Goal: Task Accomplishment & Management: Complete application form

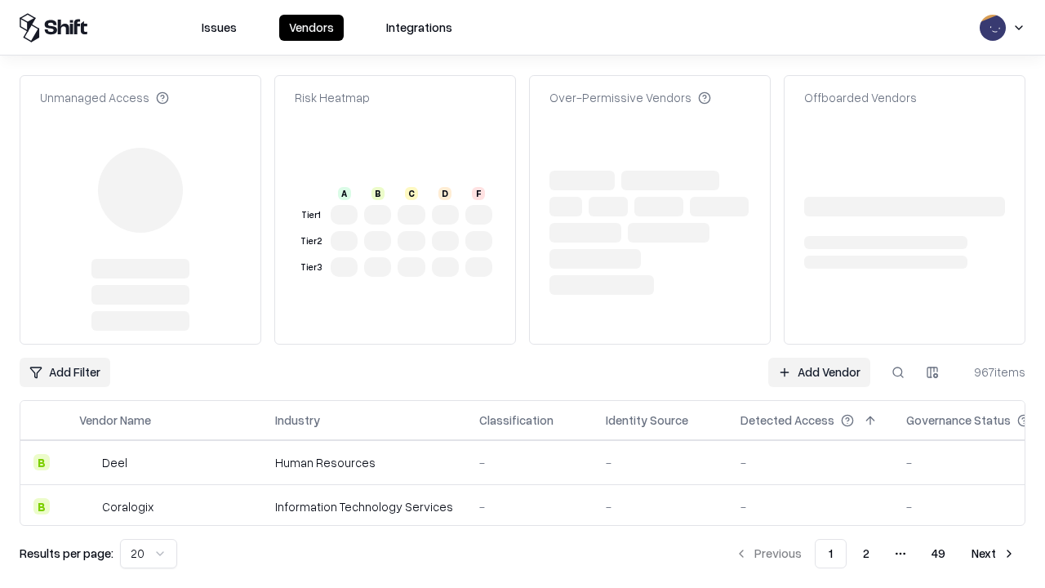
click at [819, 358] on link "Add Vendor" at bounding box center [819, 372] width 102 height 29
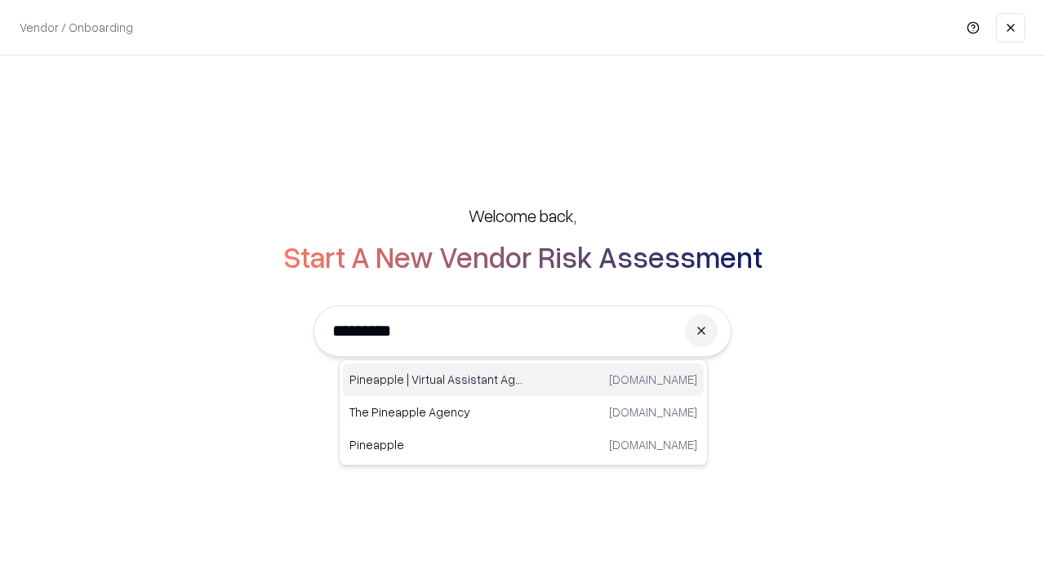
click at [523, 380] on div "Pineapple | Virtual Assistant Agency [DOMAIN_NAME]" at bounding box center [523, 379] width 361 height 33
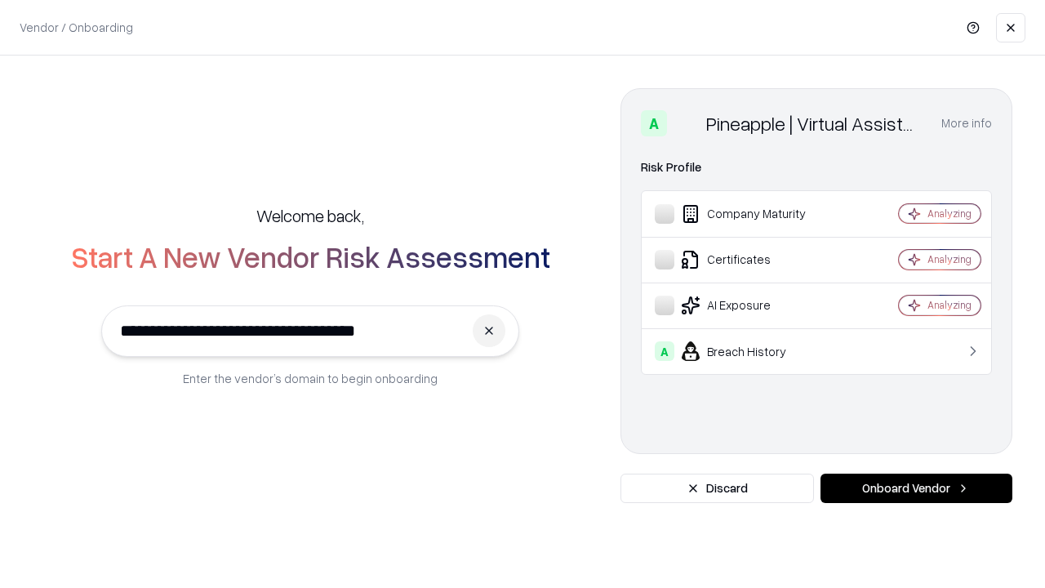
type input "**********"
click at [916, 488] on button "Onboard Vendor" at bounding box center [916, 487] width 192 height 29
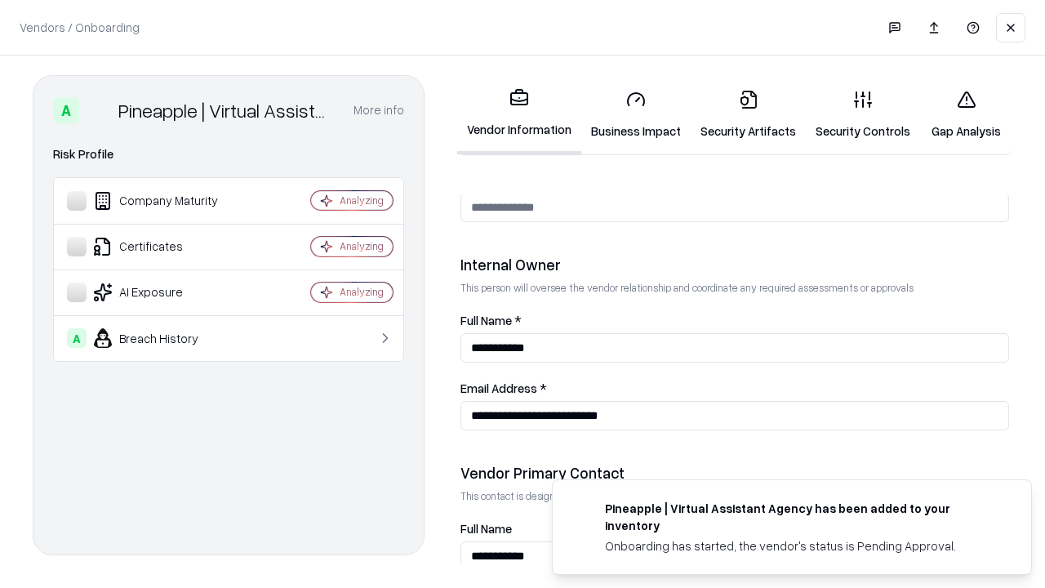
scroll to position [846, 0]
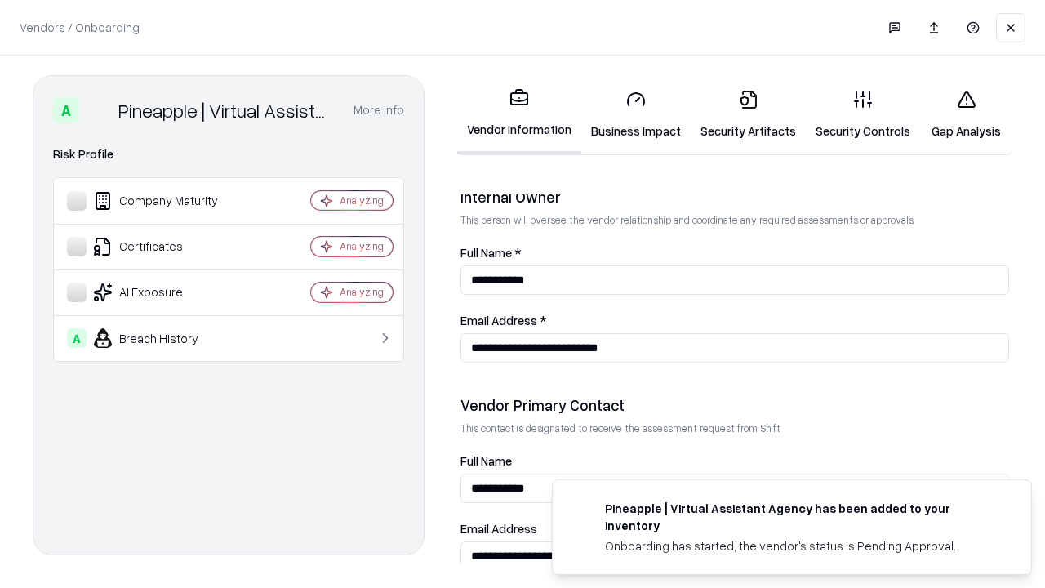
click at [636, 114] on link "Business Impact" at bounding box center [635, 115] width 109 height 76
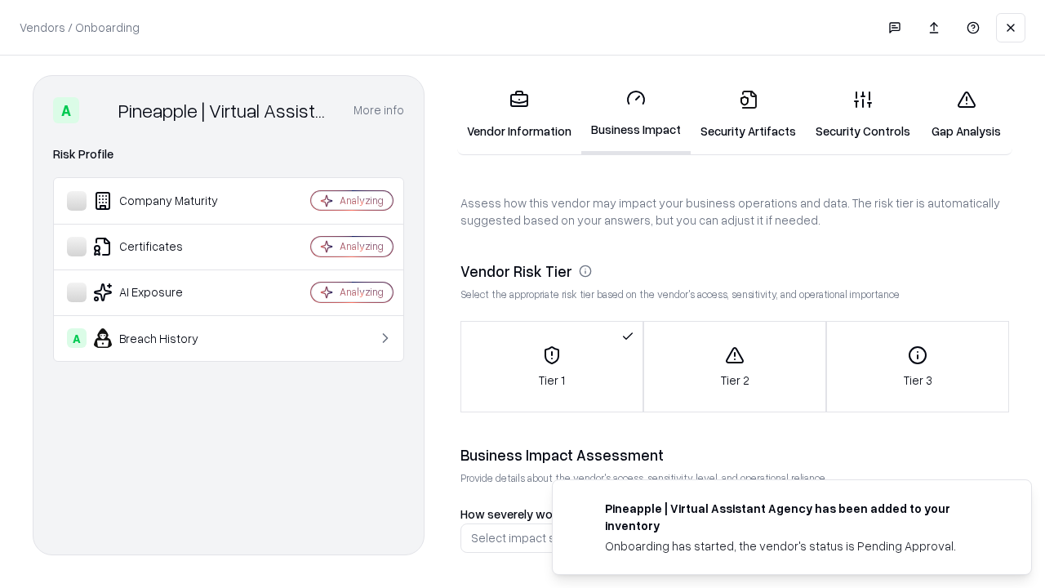
click at [748, 114] on link "Security Artifacts" at bounding box center [748, 115] width 115 height 76
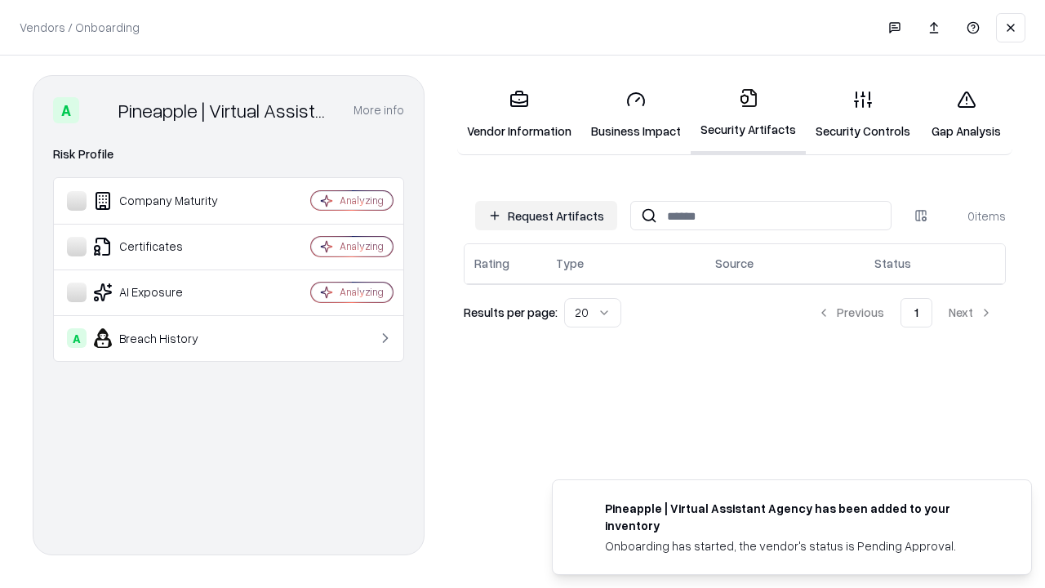
click at [546, 215] on button "Request Artifacts" at bounding box center [546, 215] width 142 height 29
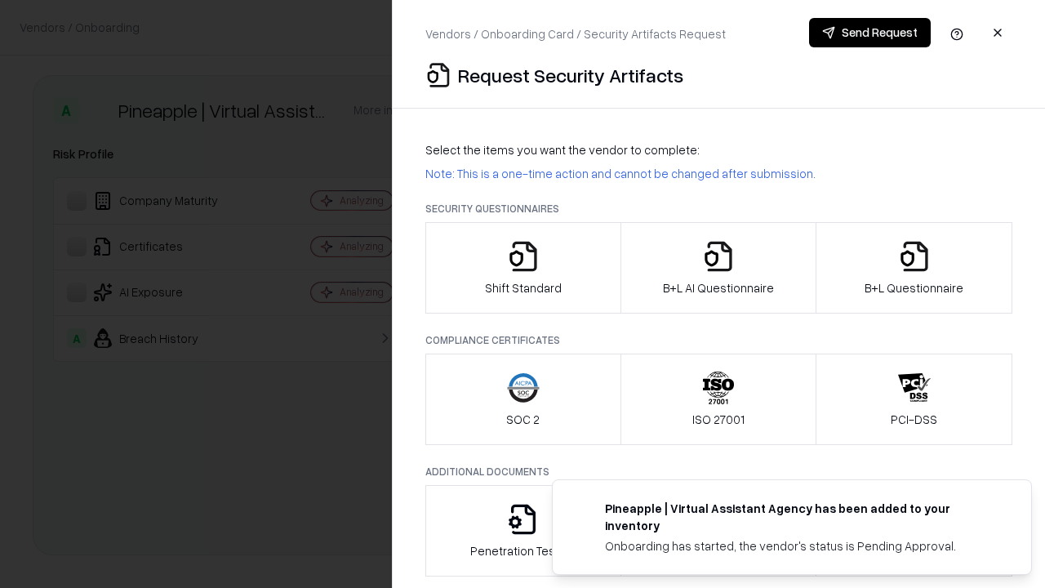
click at [522, 268] on icon "button" at bounding box center [523, 256] width 33 height 33
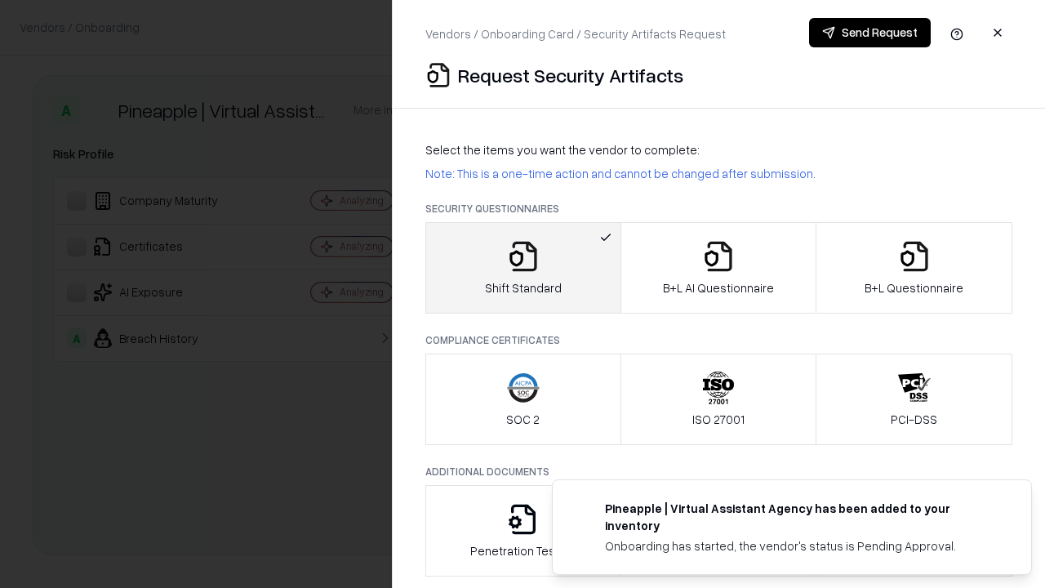
click at [869, 33] on button "Send Request" at bounding box center [870, 32] width 122 height 29
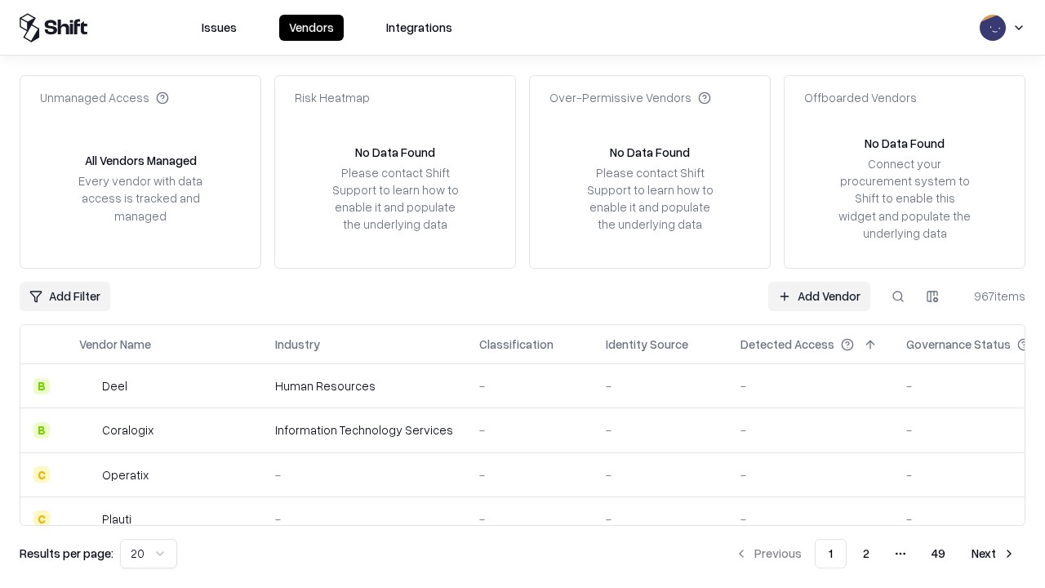
click at [819, 295] on link "Add Vendor" at bounding box center [819, 296] width 102 height 29
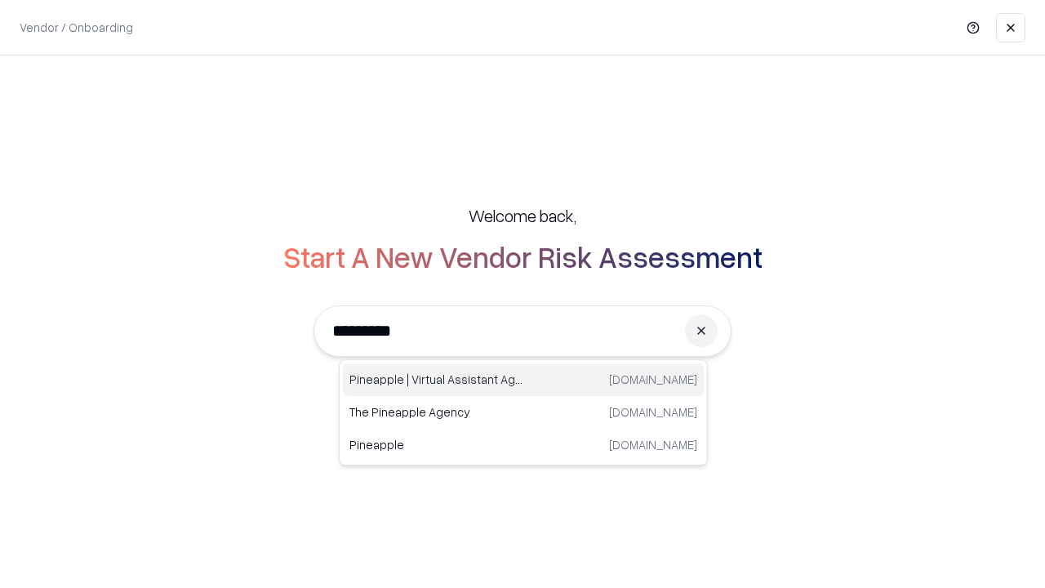
click at [523, 380] on div "Pineapple | Virtual Assistant Agency [DOMAIN_NAME]" at bounding box center [523, 379] width 361 height 33
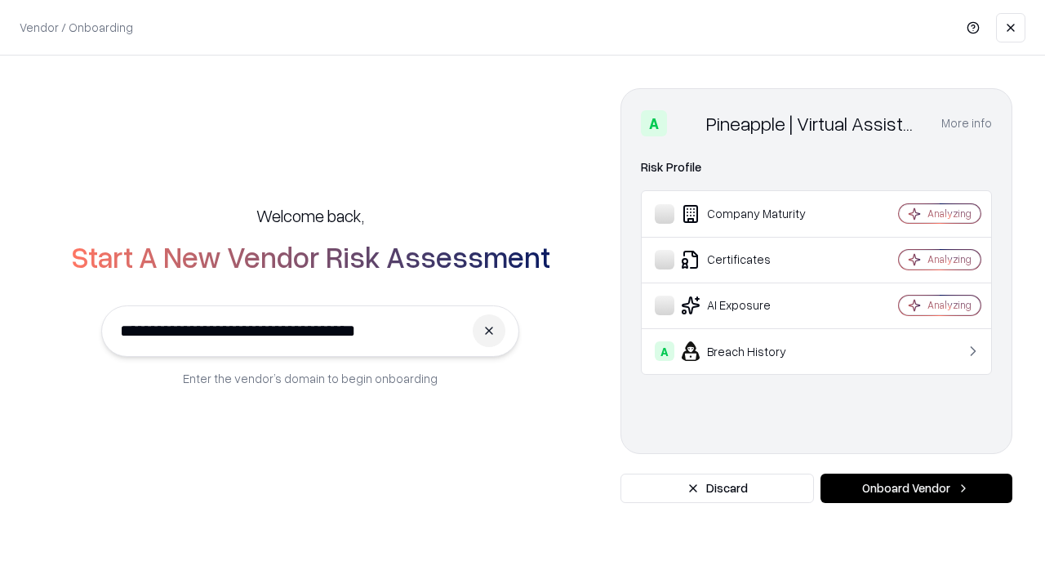
type input "**********"
click at [916, 488] on button "Onboard Vendor" at bounding box center [916, 487] width 192 height 29
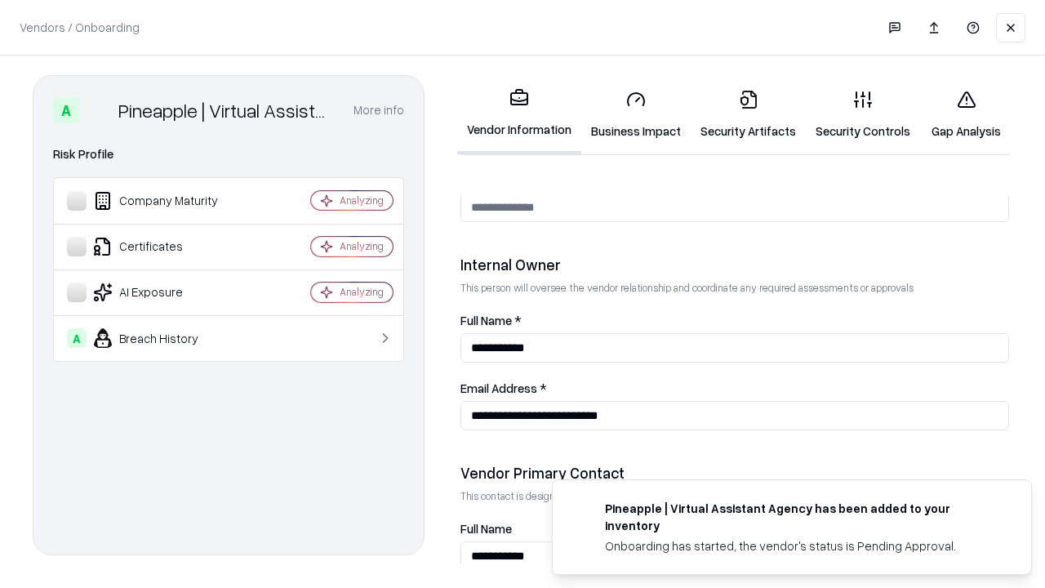
scroll to position [846, 0]
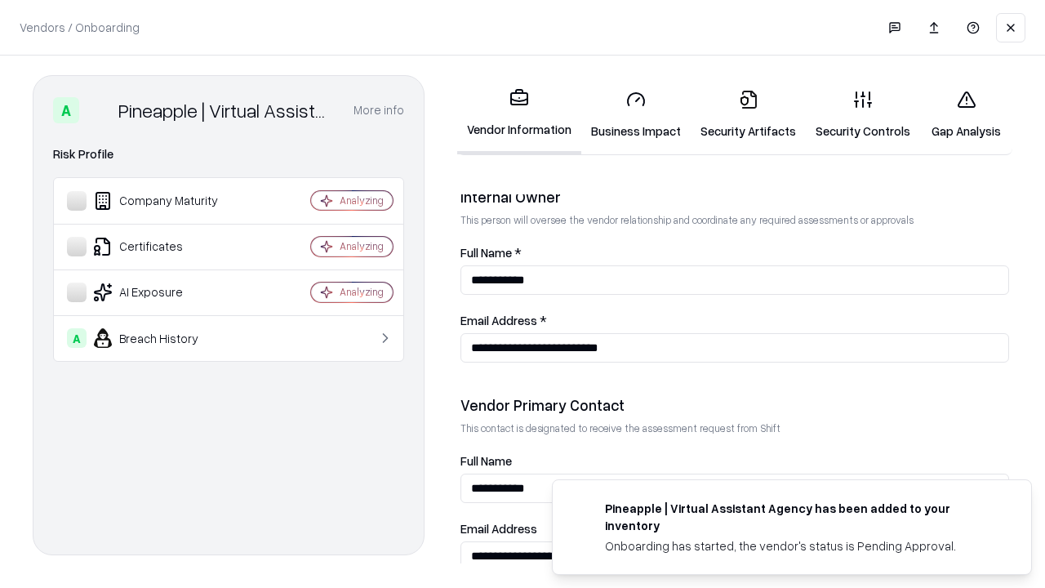
click at [966, 114] on link "Gap Analysis" at bounding box center [966, 115] width 92 height 76
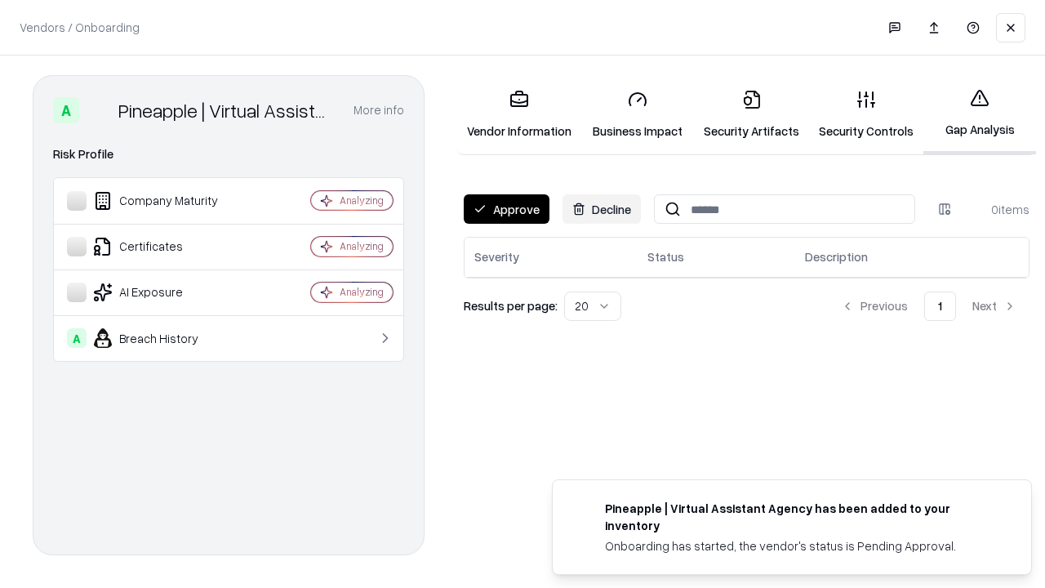
click at [506, 209] on button "Approve" at bounding box center [507, 208] width 86 height 29
